Goal: Information Seeking & Learning: Learn about a topic

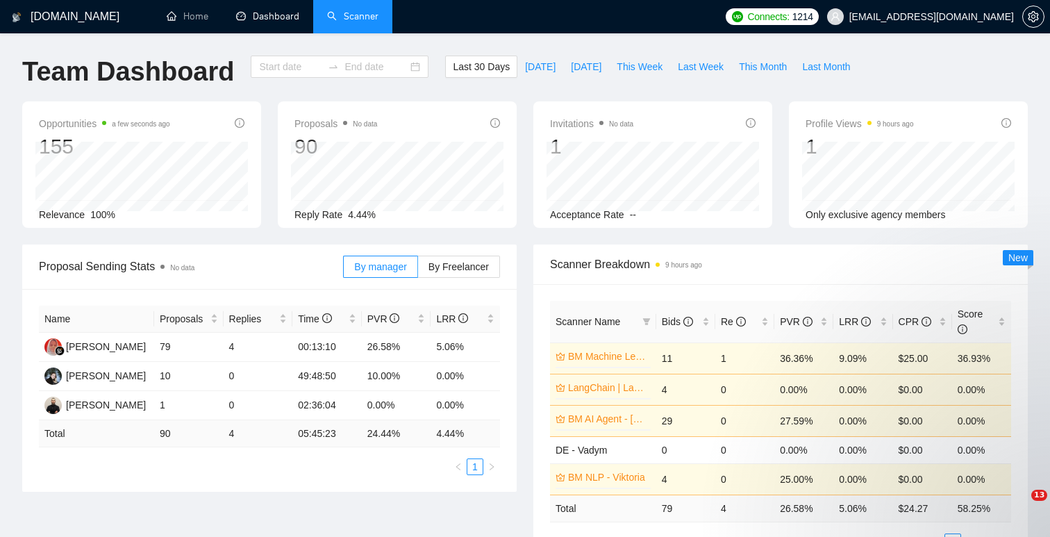
type input "[DATE]"
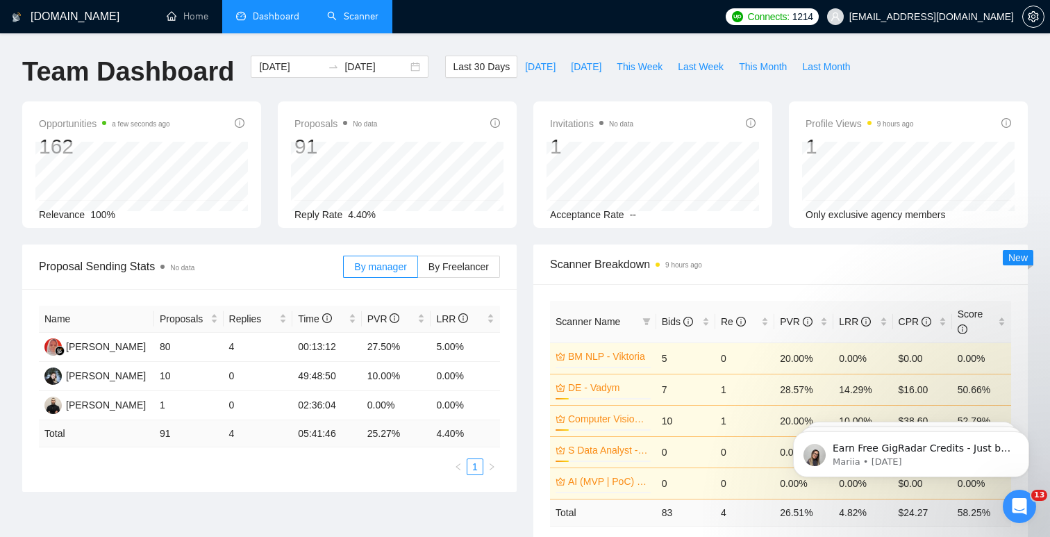
click at [348, 22] on link "Scanner" at bounding box center [352, 16] width 51 height 12
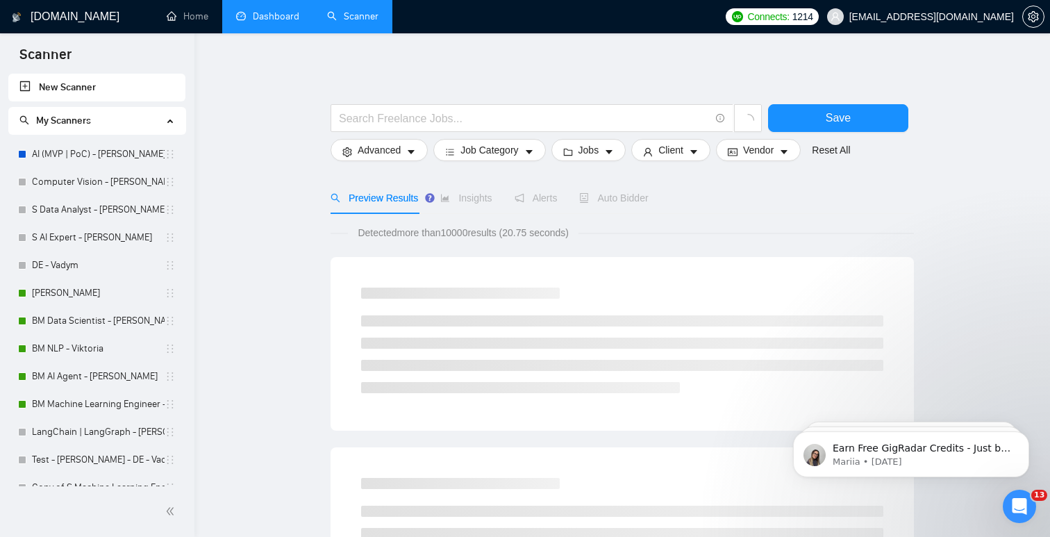
click at [298, 22] on link "Dashboard" at bounding box center [267, 16] width 63 height 12
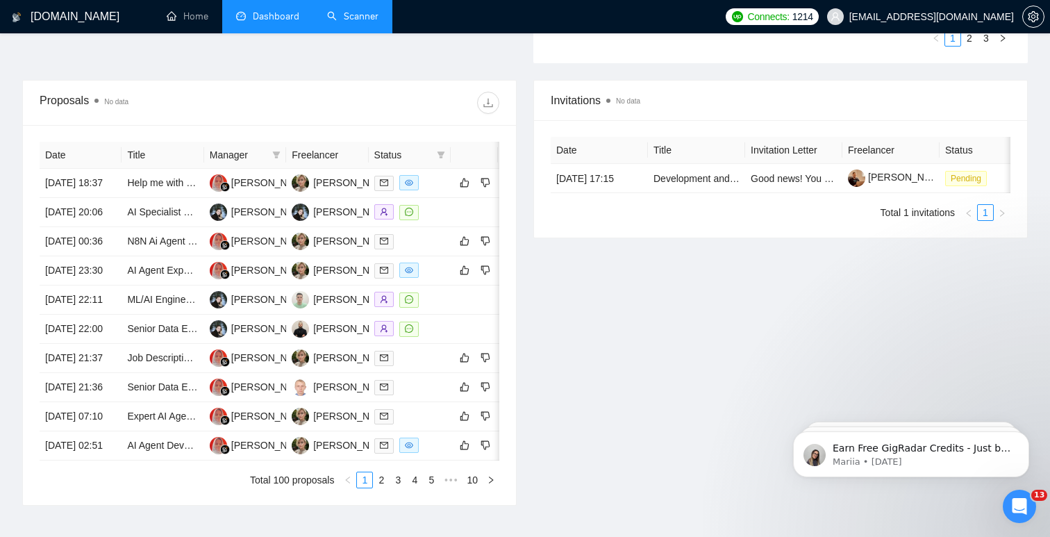
scroll to position [510, 0]
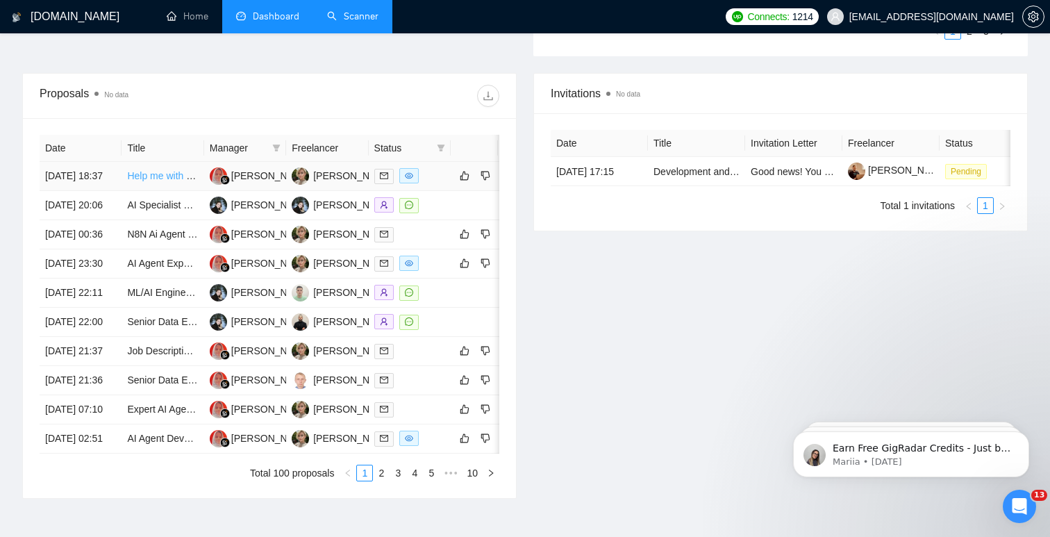
click at [157, 179] on link "Help me with Microsoft Azure AI FishBrain Agent" at bounding box center [231, 175] width 208 height 11
